Goal: Transaction & Acquisition: Purchase product/service

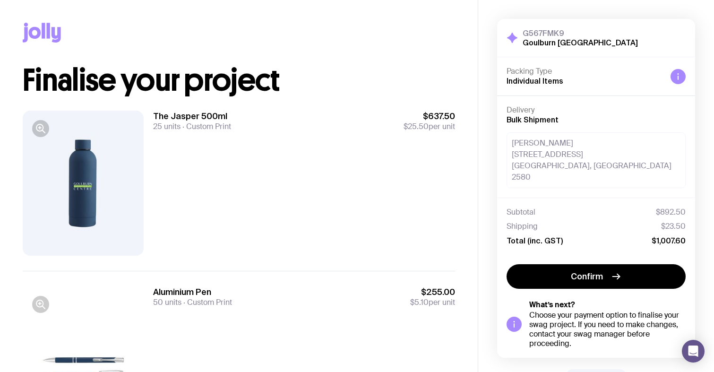
click at [40, 30] on icon at bounding box center [42, 33] width 38 height 20
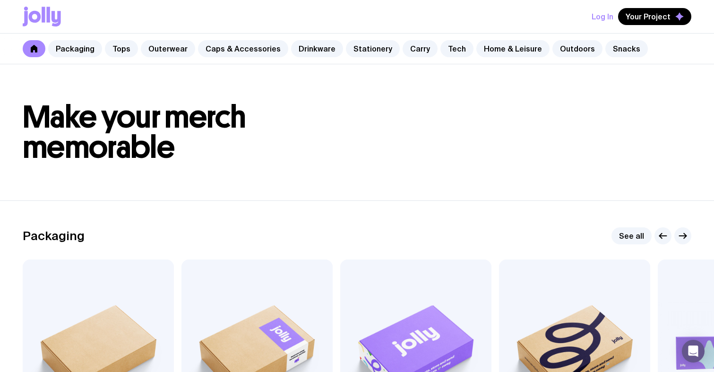
click at [605, 17] on button "Log In" at bounding box center [603, 16] width 22 height 17
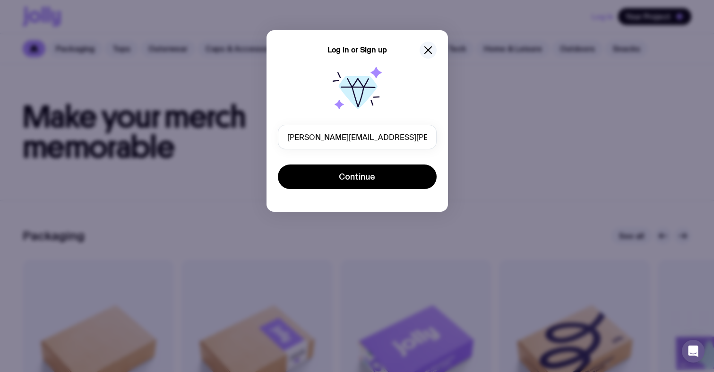
type input "[PERSON_NAME][EMAIL_ADDRESS][PERSON_NAME][DOMAIN_NAME]"
click at [357, 177] on button "Continue" at bounding box center [357, 177] width 159 height 25
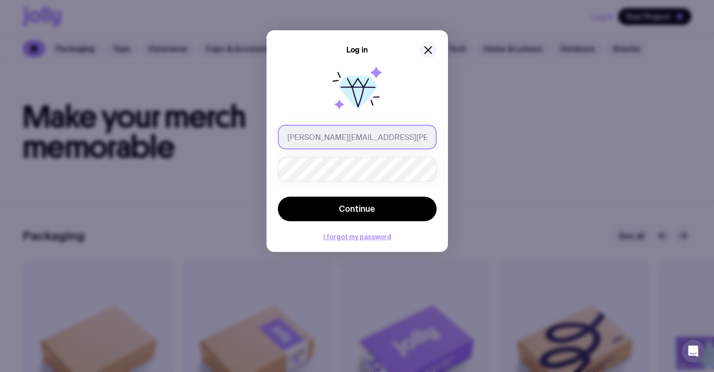
type input "[PERSON_NAME][EMAIL_ADDRESS][PERSON_NAME][DOMAIN_NAME]"
click at [357, 209] on button "Continue" at bounding box center [357, 209] width 159 height 25
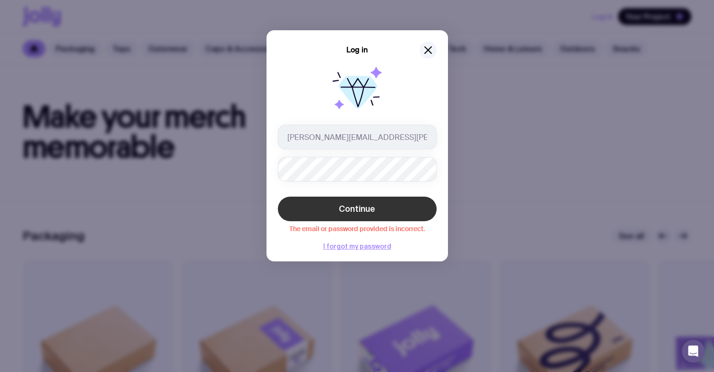
click at [338, 208] on button "Continue" at bounding box center [357, 209] width 159 height 25
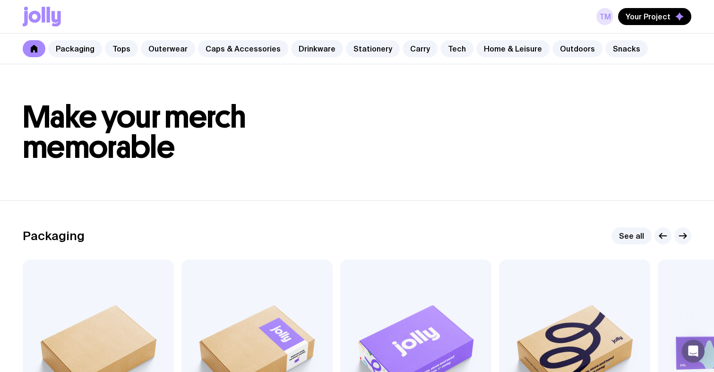
click at [608, 17] on link "TM" at bounding box center [605, 16] width 17 height 17
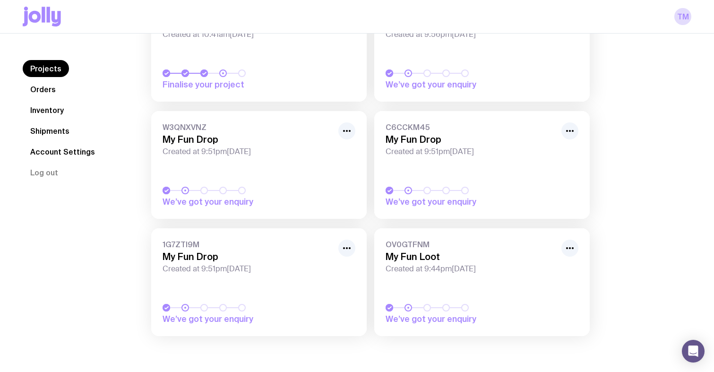
scroll to position [71, 0]
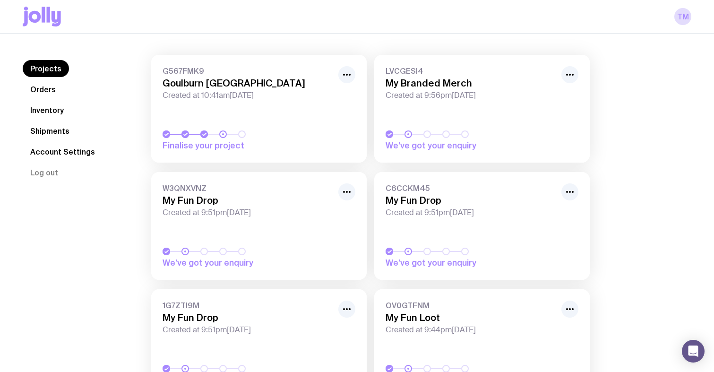
click at [252, 114] on link "G567FMK9 Goulburn Physiotherapy Centre Created at 10:41am[DATE] Finalise your p…" at bounding box center [259, 109] width 216 height 108
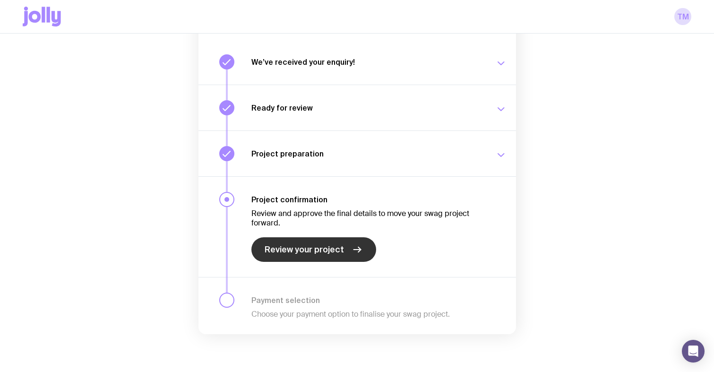
scroll to position [119, 0]
click at [313, 248] on span "Review your project" at bounding box center [304, 249] width 79 height 11
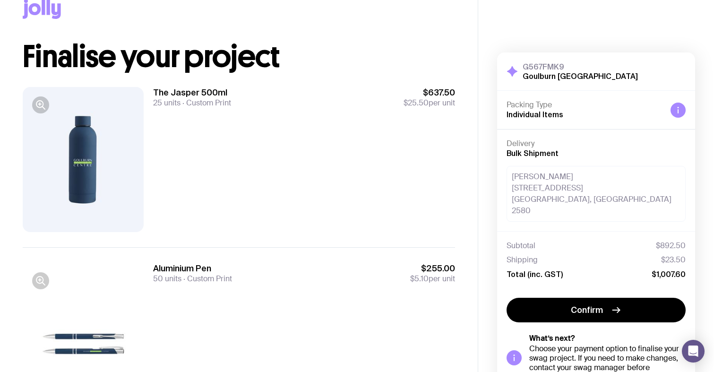
scroll to position [9, 0]
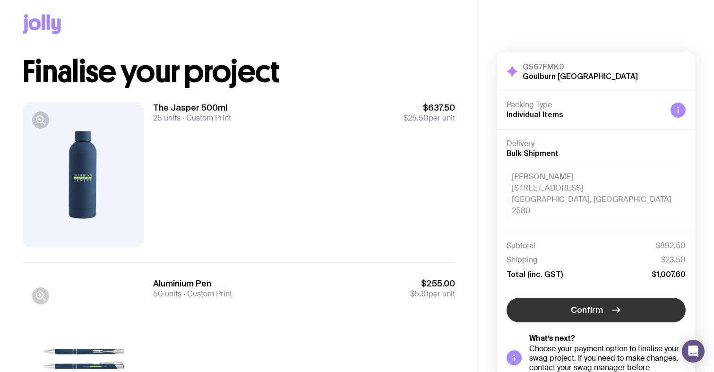
click at [594, 304] on span "Confirm" at bounding box center [587, 309] width 32 height 11
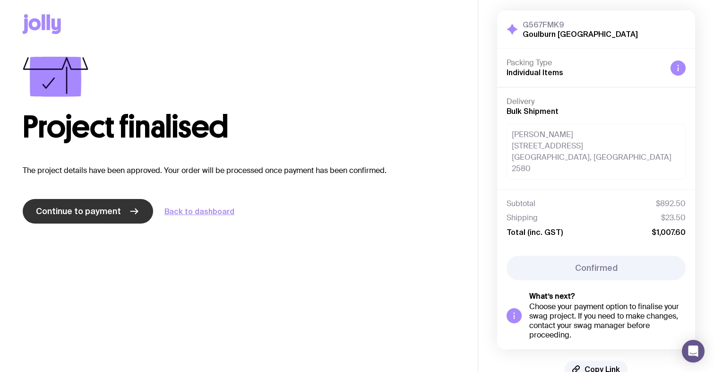
click at [110, 205] on link "Continue to payment" at bounding box center [88, 211] width 130 height 25
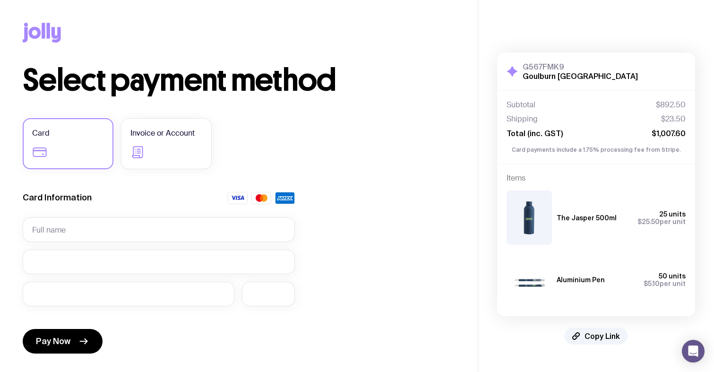
click at [81, 139] on label "Card" at bounding box center [68, 143] width 91 height 51
click at [0, 0] on input "Card" at bounding box center [0, 0] width 0 height 0
click at [87, 229] on input "text" at bounding box center [159, 229] width 272 height 25
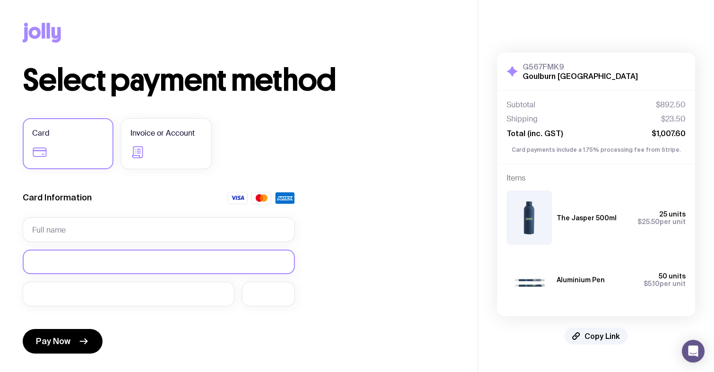
click at [158, 252] on div at bounding box center [159, 262] width 272 height 25
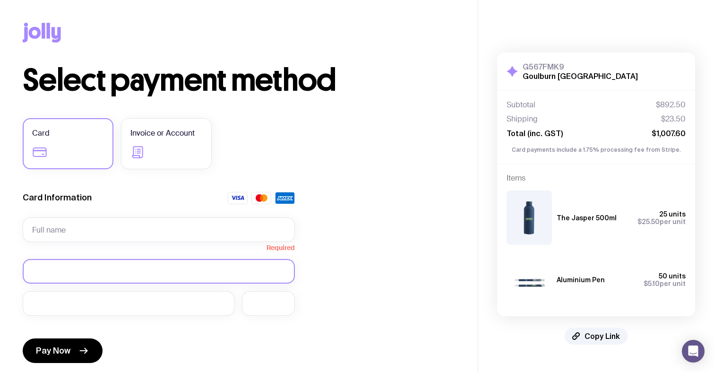
click at [146, 266] on div at bounding box center [159, 271] width 272 height 25
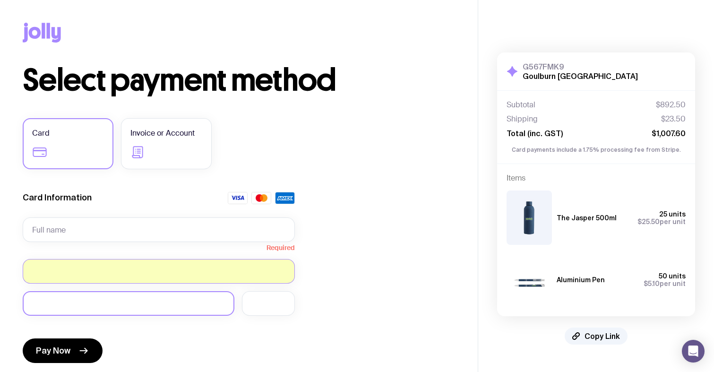
click at [69, 294] on div at bounding box center [129, 303] width 212 height 25
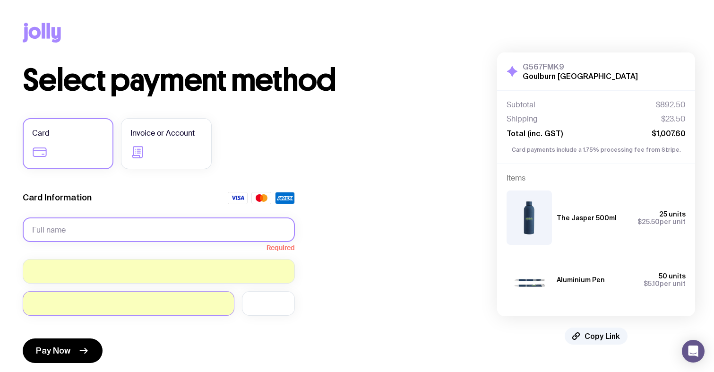
click at [110, 234] on input "text" at bounding box center [159, 229] width 272 height 25
click at [280, 226] on input "text" at bounding box center [159, 229] width 272 height 25
click at [220, 230] on input "text" at bounding box center [159, 229] width 272 height 25
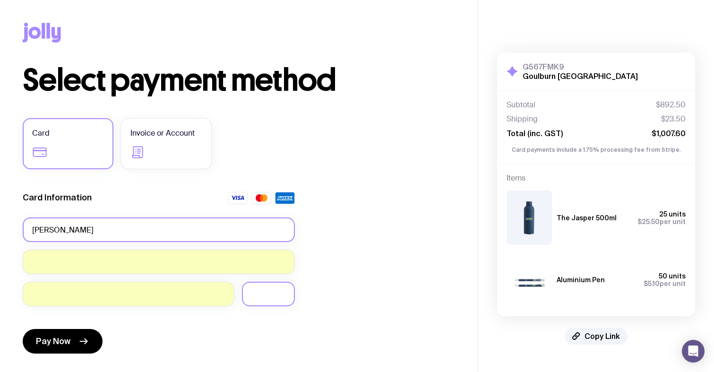
type input "[PERSON_NAME]"
click at [290, 303] on div at bounding box center [268, 294] width 53 height 25
click at [177, 327] on div "Pay Now" at bounding box center [159, 335] width 272 height 43
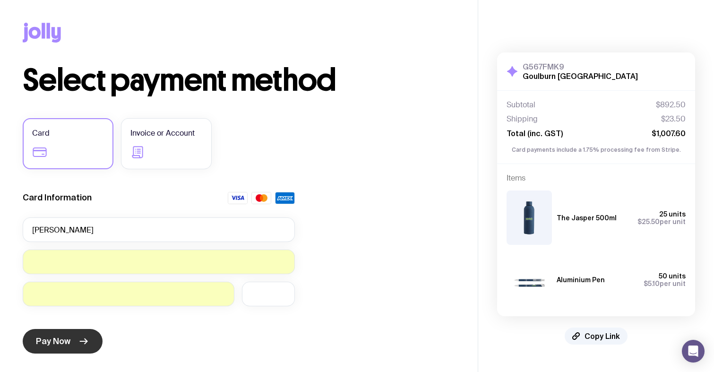
click at [71, 342] on button "Pay Now" at bounding box center [63, 341] width 80 height 25
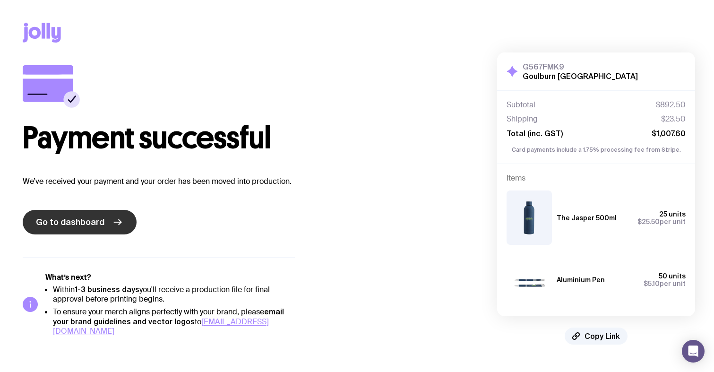
click at [108, 217] on link "Go to dashboard" at bounding box center [80, 222] width 114 height 25
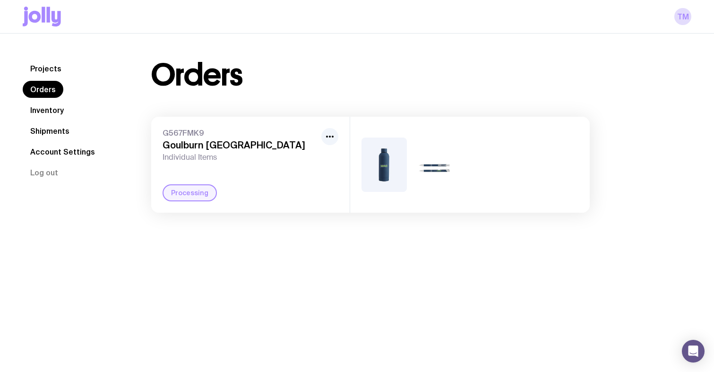
click at [59, 113] on link "Inventory" at bounding box center [47, 110] width 49 height 17
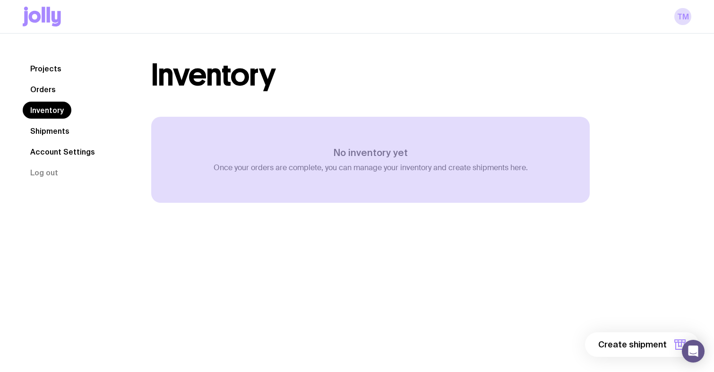
click at [56, 130] on link "Shipments" at bounding box center [50, 130] width 54 height 17
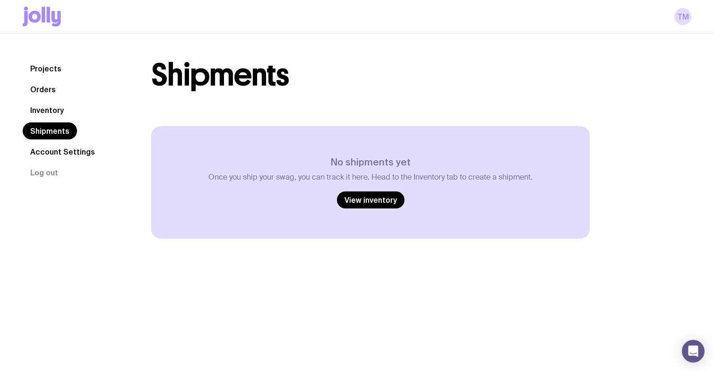
click at [55, 152] on link "Account Settings" at bounding box center [63, 151] width 80 height 17
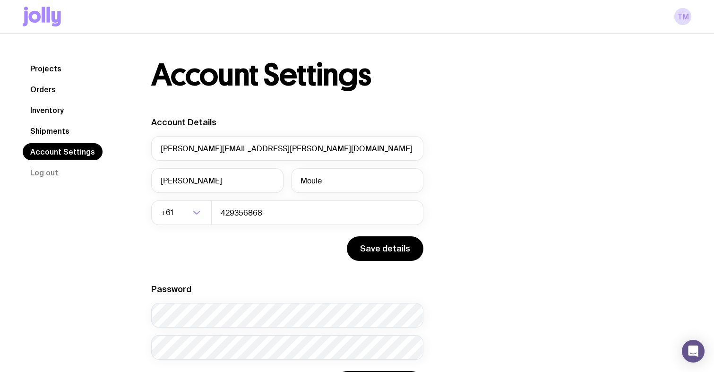
click at [52, 81] on link "Orders" at bounding box center [43, 89] width 41 height 17
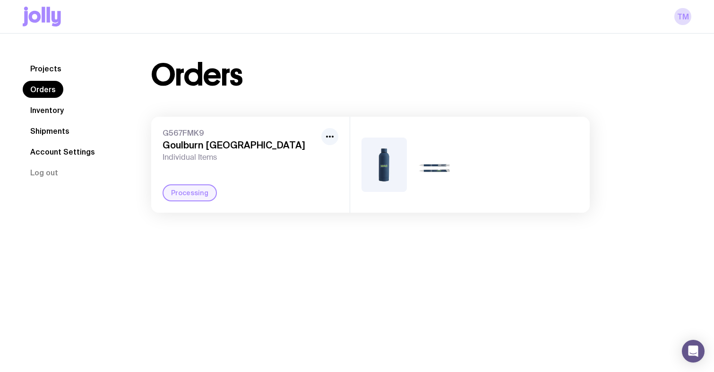
click at [51, 74] on link "Projects" at bounding box center [46, 68] width 46 height 17
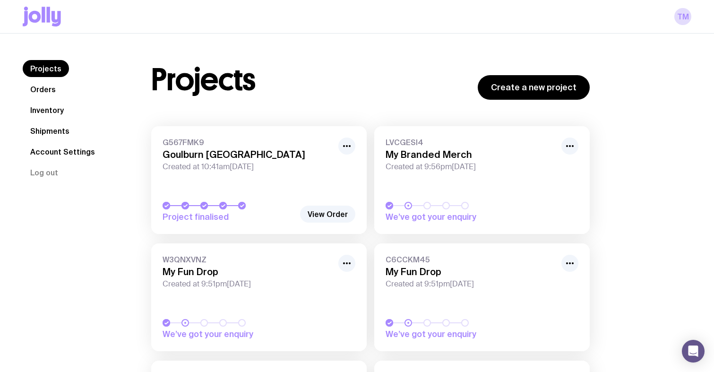
click at [461, 141] on span "LVCGESI4" at bounding box center [471, 142] width 170 height 9
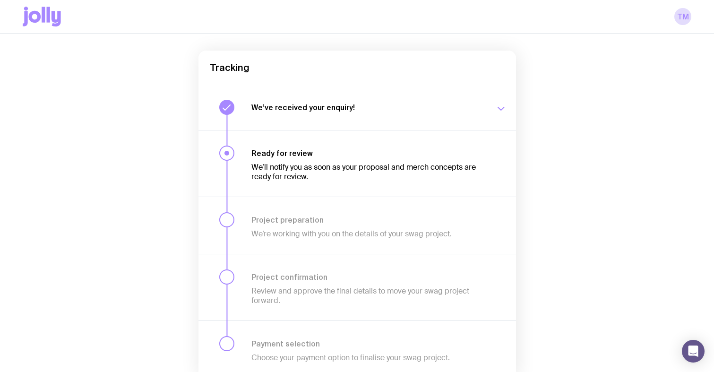
scroll to position [89, 0]
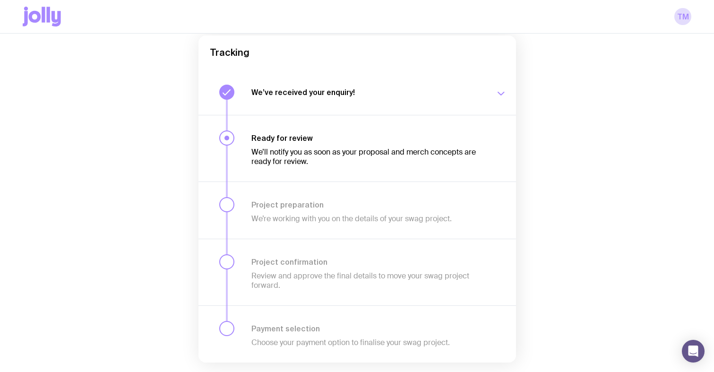
click at [383, 97] on div "We’ve received your enquiry! Our team is on it and preparing your proposal now.…" at bounding box center [379, 92] width 255 height 15
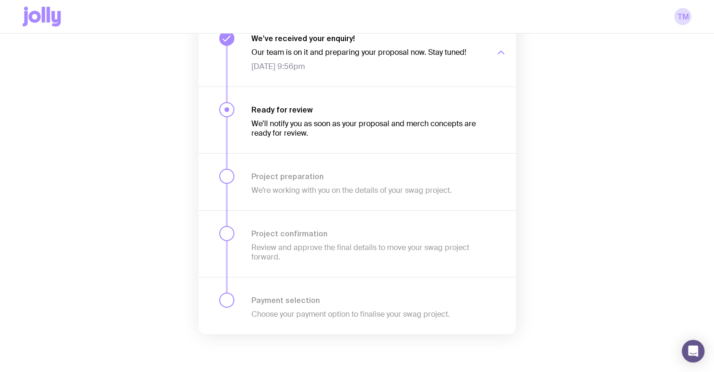
scroll to position [143, 0]
click at [281, 130] on p "We’ll notify you as soon as your proposal and merch concepts are ready for revi…" at bounding box center [368, 128] width 233 height 19
click at [229, 107] on div at bounding box center [226, 109] width 15 height 15
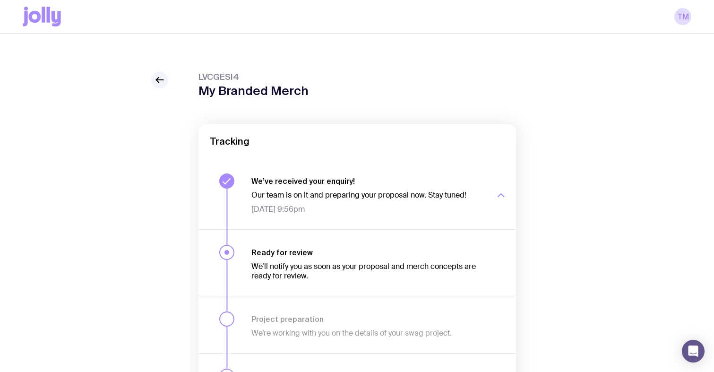
scroll to position [0, 0]
click at [484, 162] on button "We’ve received your enquiry! Our team is on it and preparing your proposal now.…" at bounding box center [358, 193] width 318 height 71
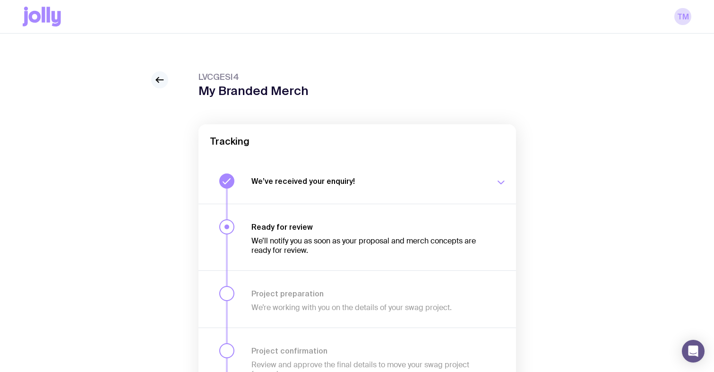
click at [158, 80] on icon at bounding box center [159, 79] width 11 height 11
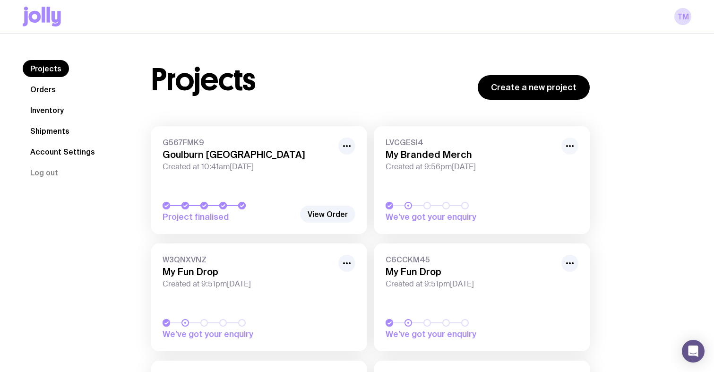
click at [570, 150] on icon "button" at bounding box center [570, 145] width 11 height 11
click at [602, 170] on div "Projects Create a new project G567FMK9 Goulburn [GEOGRAPHIC_DATA] Created at 10…" at bounding box center [371, 269] width 484 height 418
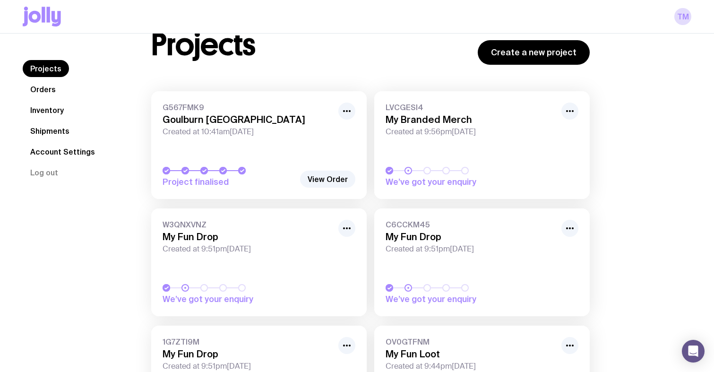
scroll to position [76, 0]
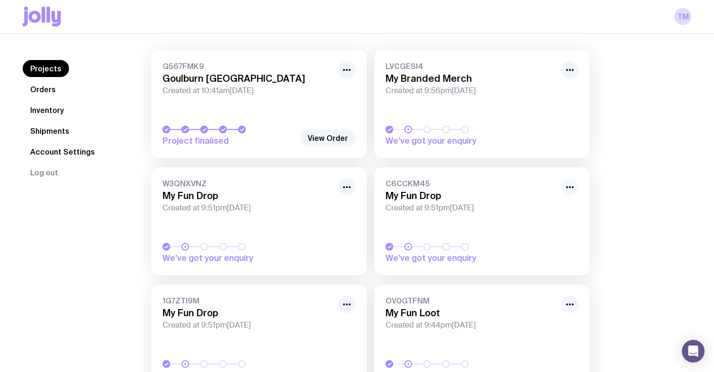
click at [572, 185] on icon "button" at bounding box center [570, 187] width 11 height 11
click at [543, 221] on button "Unhide" at bounding box center [548, 221] width 45 height 9
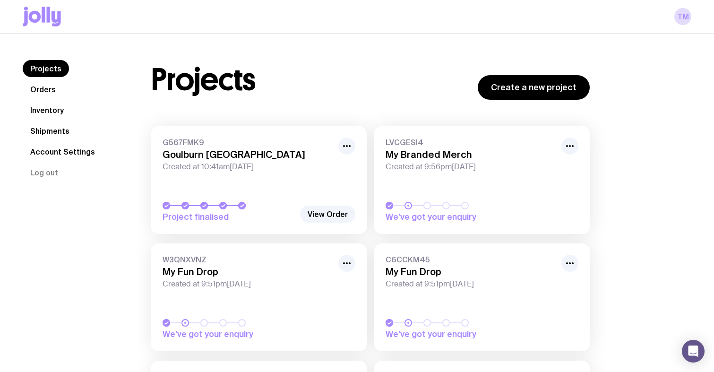
scroll to position [0, 0]
click at [48, 91] on link "Orders" at bounding box center [43, 89] width 41 height 17
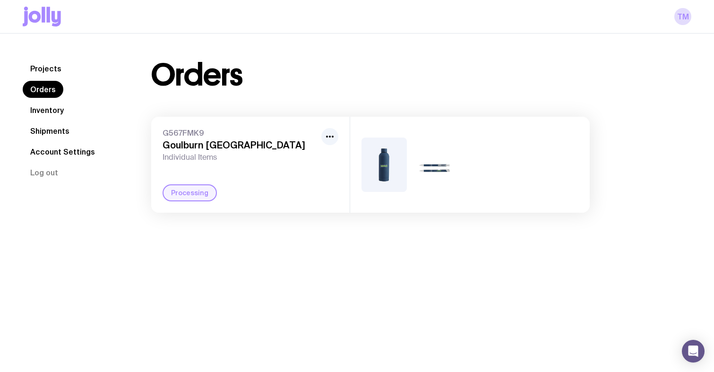
click at [48, 113] on link "Inventory" at bounding box center [47, 110] width 49 height 17
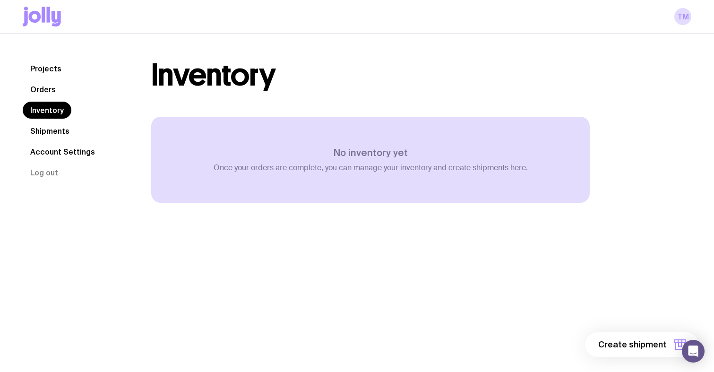
click at [48, 128] on link "Shipments" at bounding box center [50, 130] width 54 height 17
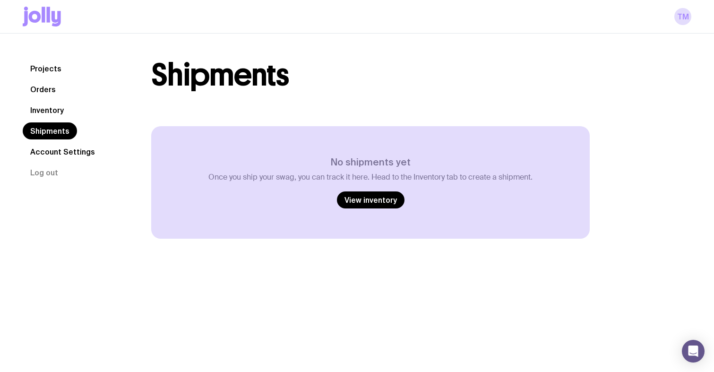
click at [52, 148] on link "Account Settings" at bounding box center [63, 151] width 80 height 17
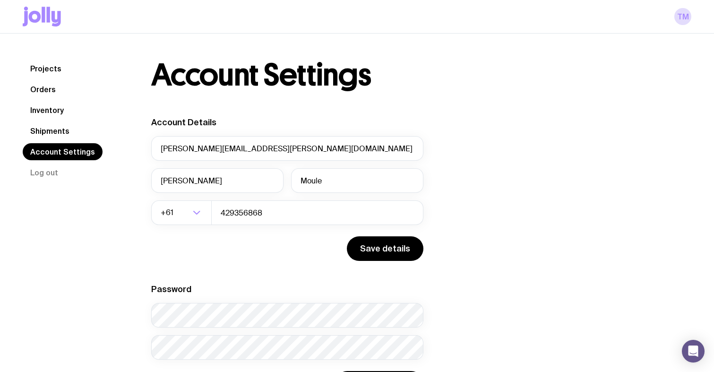
click at [42, 72] on link "Projects" at bounding box center [46, 68] width 46 height 17
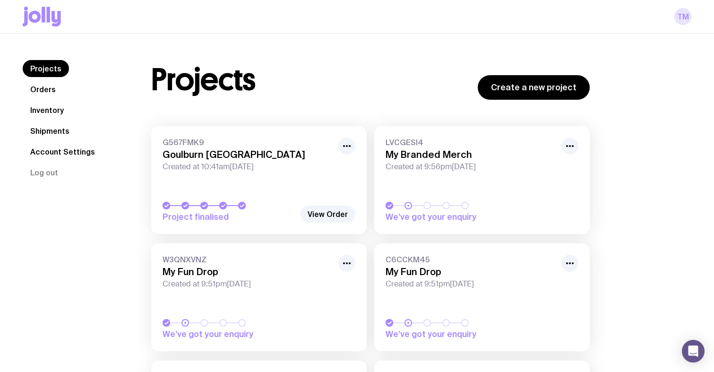
click at [683, 12] on link "TM" at bounding box center [683, 16] width 17 height 17
click at [683, 19] on link "TM" at bounding box center [683, 16] width 17 height 17
click at [46, 153] on link "Account Settings" at bounding box center [63, 151] width 80 height 17
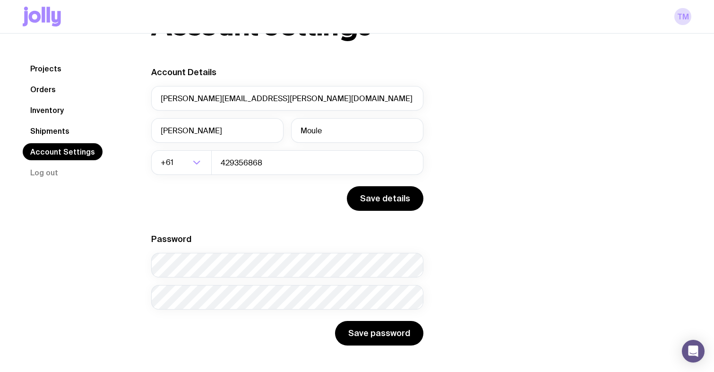
scroll to position [50, 0]
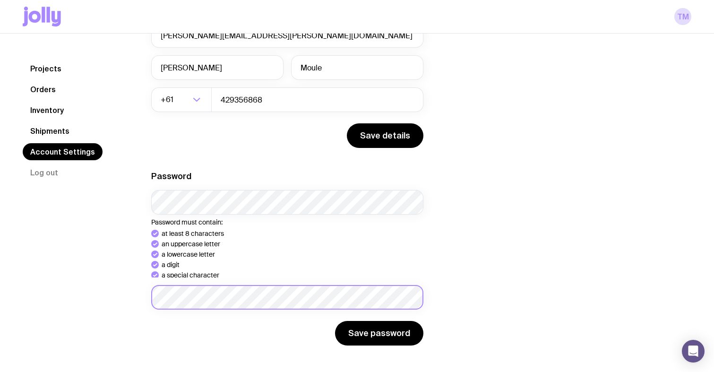
click at [198, 296] on div "Password Password must contain: at least 8 characters an uppercase letter a low…" at bounding box center [287, 240] width 272 height 139
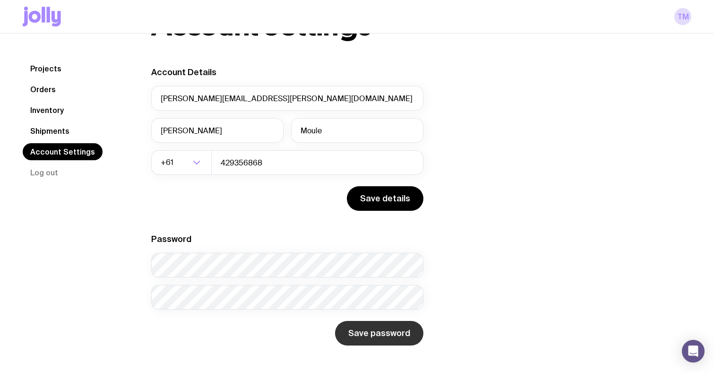
click at [369, 333] on button "Save password" at bounding box center [379, 333] width 88 height 25
click at [52, 70] on link "Projects" at bounding box center [46, 68] width 46 height 17
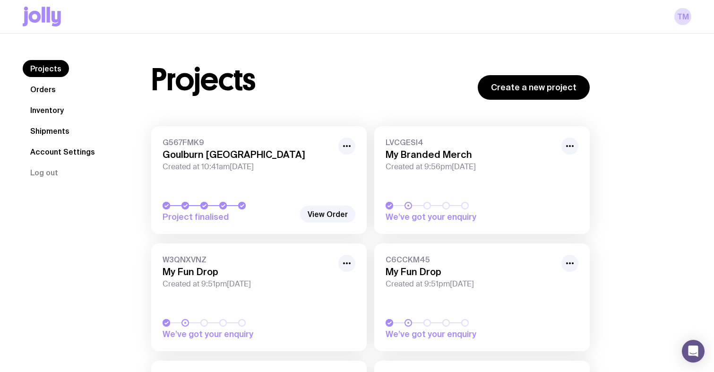
click at [50, 10] on icon at bounding box center [42, 17] width 38 height 20
